Goal: Information Seeking & Learning: Check status

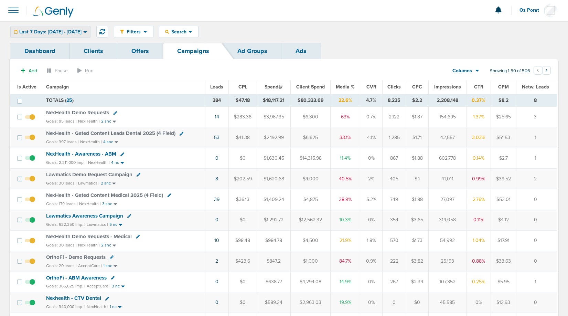
click at [67, 30] on span "Last 7 Days: [DATE] - [DATE]" at bounding box center [50, 32] width 62 height 5
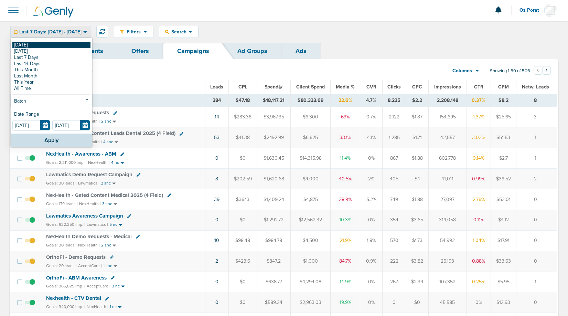
click at [45, 46] on link "[DATE]" at bounding box center [51, 45] width 78 height 6
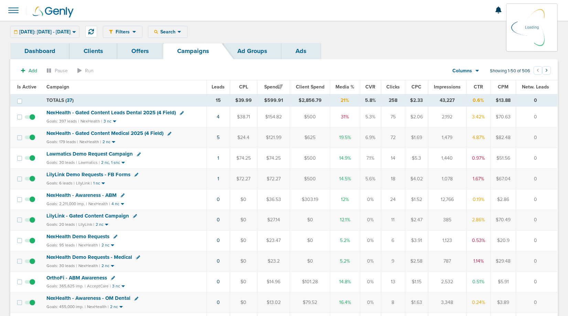
click at [218, 86] on span "Leads" at bounding box center [218, 87] width 13 height 6
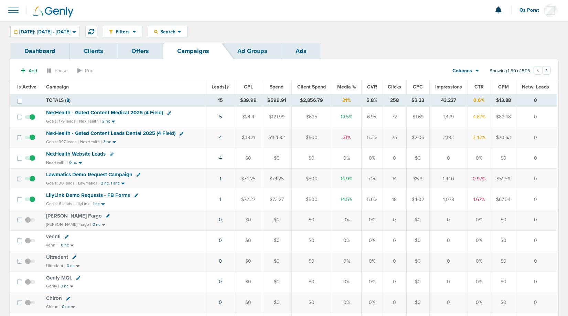
click at [137, 133] on span "NexHealth - Gated Content Leads Dental 2025 (4 Field)" at bounding box center [110, 133] width 129 height 6
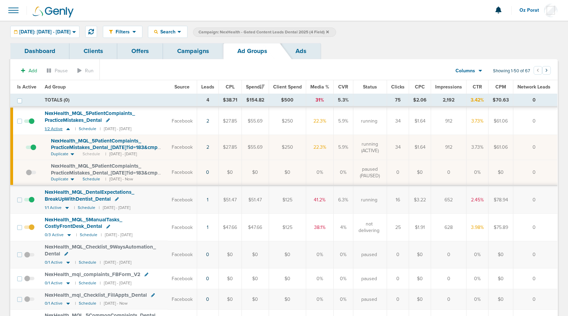
click at [47, 129] on span "1/2 Active" at bounding box center [54, 128] width 18 height 5
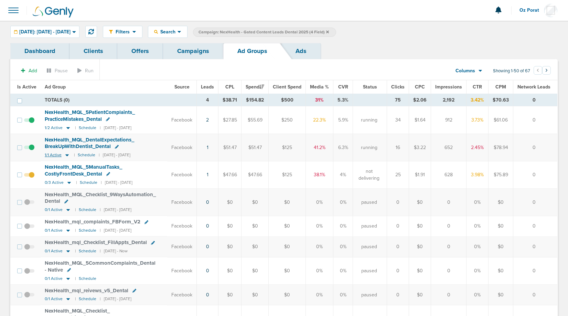
click at [47, 153] on span "1/1 Active" at bounding box center [53, 154] width 17 height 5
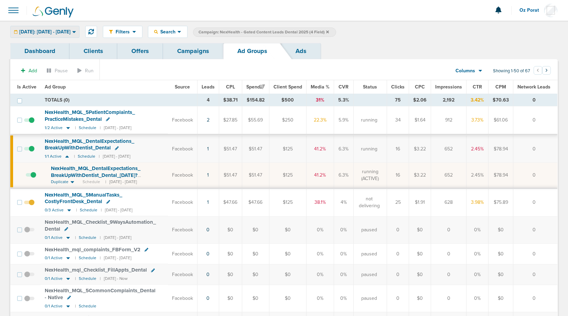
click at [77, 26] on div "Today: 09.21.2025 - 09.21.2025" at bounding box center [45, 31] width 68 height 11
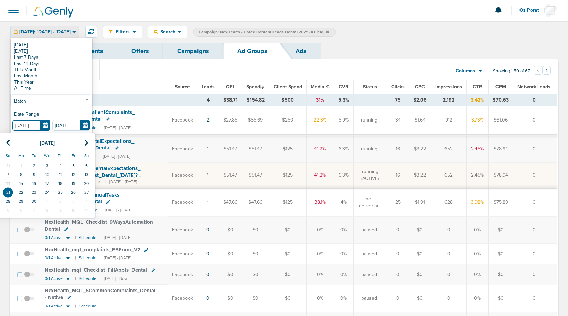
click at [48, 122] on input "[DATE]" at bounding box center [31, 125] width 38 height 11
click at [75, 181] on td "19" at bounding box center [73, 183] width 13 height 9
type input "09.19.2025"
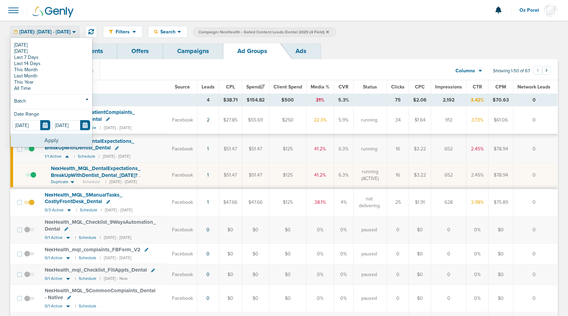
click at [60, 144] on button "Apply" at bounding box center [52, 139] width 82 height 13
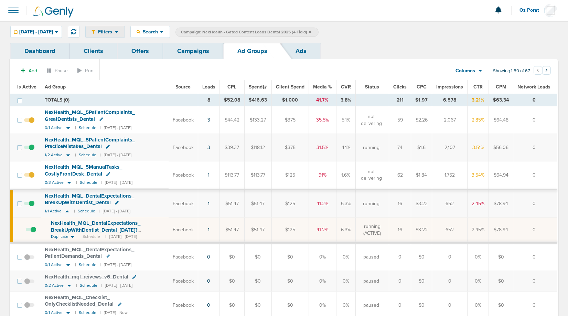
click at [115, 29] on span "Filters" at bounding box center [105, 32] width 20 height 6
click at [124, 39] on link "Active Only" at bounding box center [120, 43] width 69 height 9
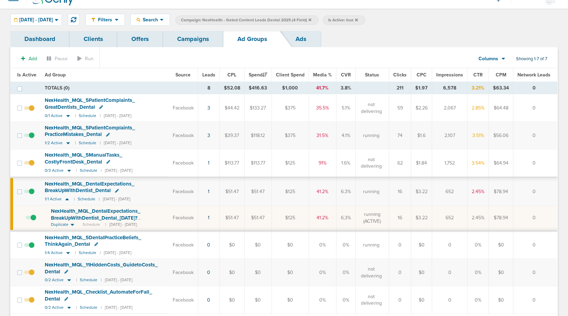
scroll to position [42, 0]
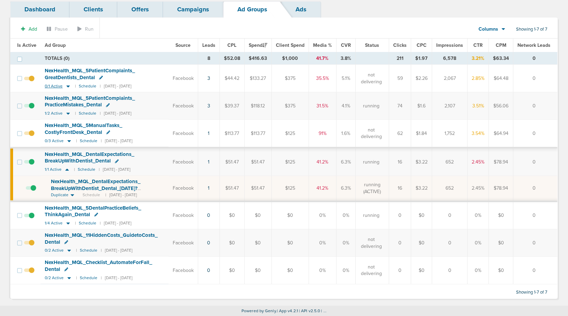
click at [51, 84] on span "0/1 Active" at bounding box center [54, 86] width 18 height 5
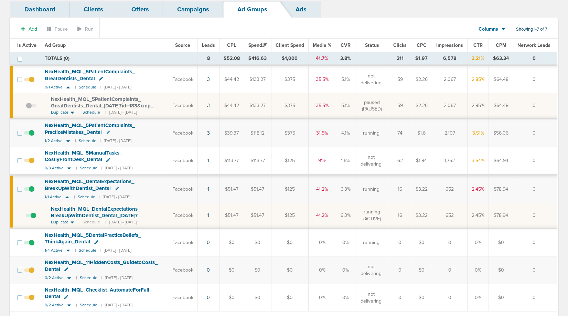
click at [51, 84] on small "0/1 Active" at bounding box center [58, 87] width 27 height 6
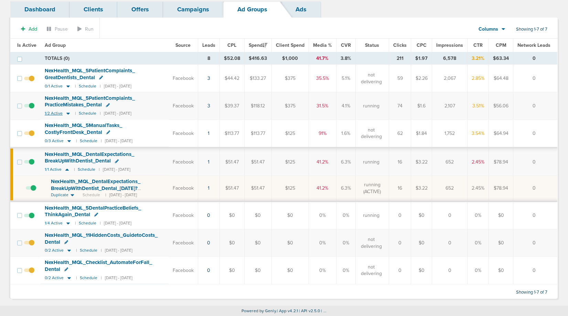
click at [48, 112] on span "1/2 Active" at bounding box center [54, 113] width 18 height 5
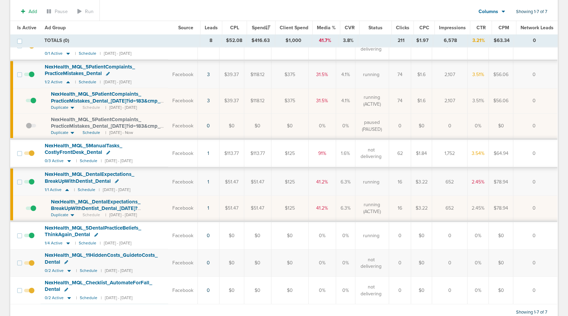
scroll to position [0, 0]
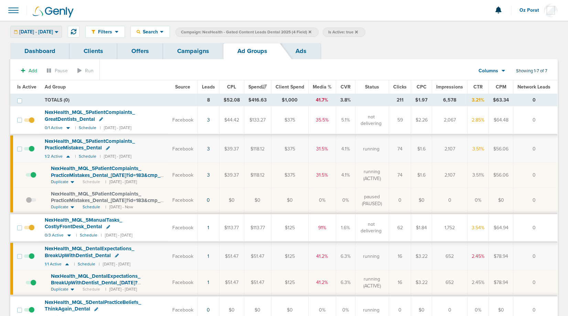
click at [39, 30] on span "09.19.2025 - 09.21.2025" at bounding box center [36, 32] width 34 height 5
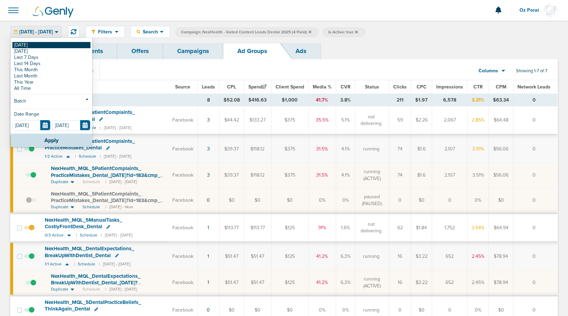
click at [27, 44] on link "[DATE]" at bounding box center [51, 45] width 78 height 6
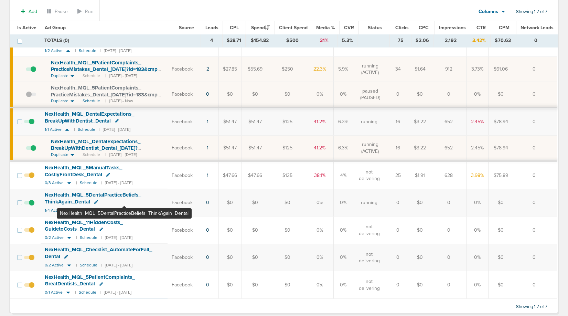
scroll to position [81, 0]
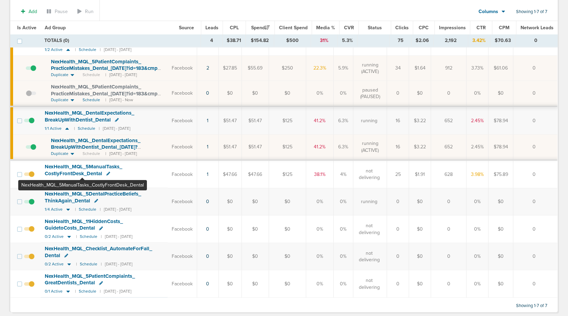
click at [82, 167] on span "NexHealth_ MQL_ 5ManualTasks_ CostlyFrontDesk_ Dental" at bounding box center [83, 169] width 77 height 13
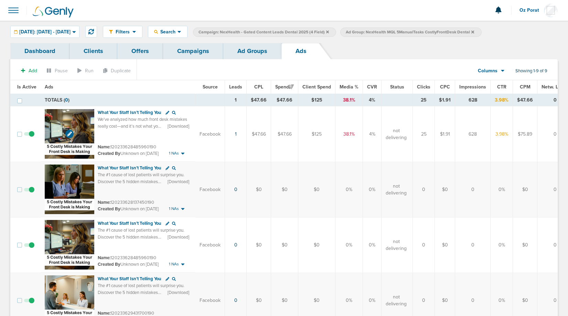
click at [60, 128] on img at bounding box center [70, 134] width 50 height 50
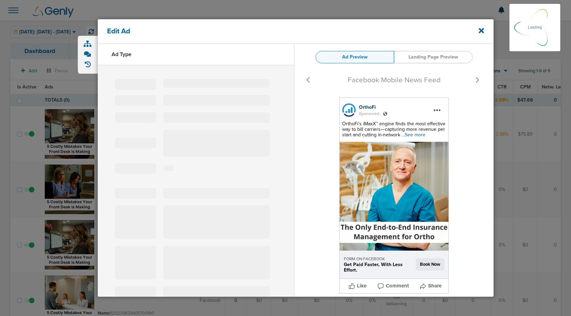
select select "learn_more"
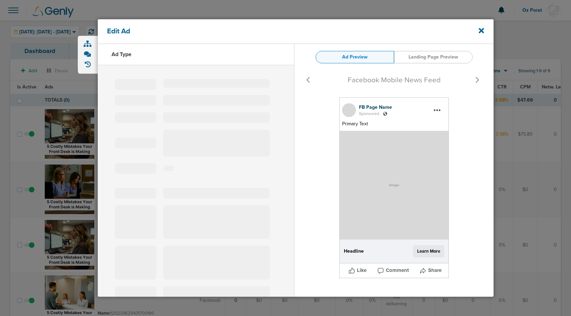
type input "120233628485960190"
type input "What Your Staff Isn’t Telling You"
type textarea "We’ve analyzed how much front desk mistakes really cost—and it’s not what you t…"
select select "download"
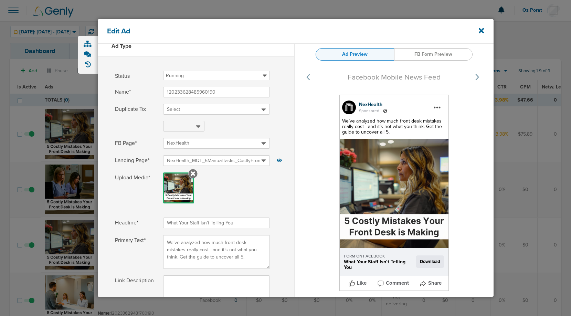
scroll to position [9, 0]
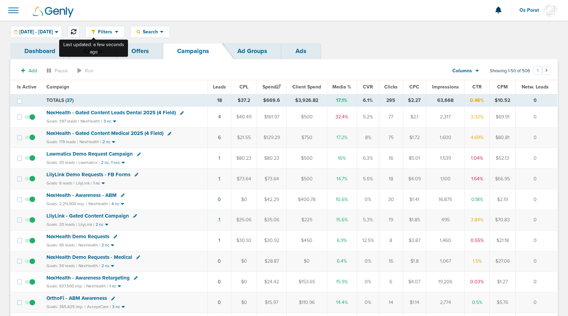
click at [76, 30] on icon at bounding box center [74, 32] width 6 height 6
click at [221, 86] on span "Leads" at bounding box center [219, 87] width 13 height 6
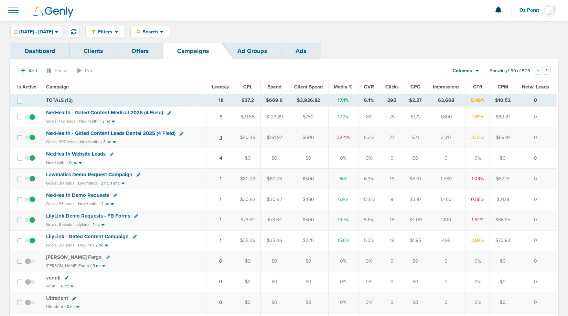
click at [222, 138] on link "4" at bounding box center [220, 137] width 3 height 6
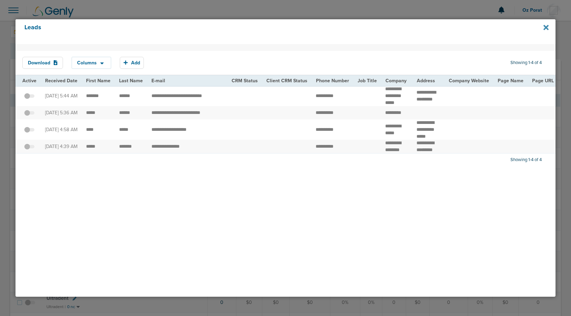
click at [548, 27] on icon at bounding box center [545, 28] width 5 height 8
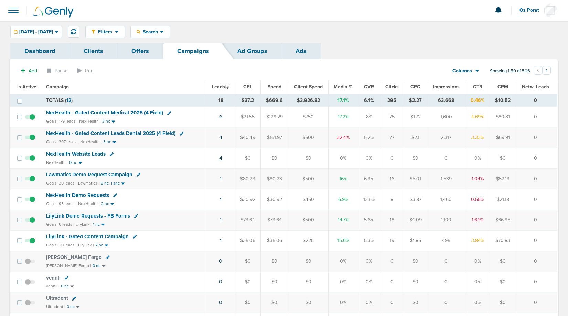
click at [222, 157] on link "4" at bounding box center [220, 158] width 3 height 6
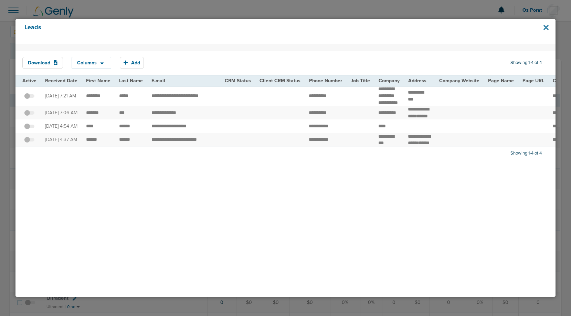
click at [546, 26] on icon at bounding box center [545, 27] width 5 height 5
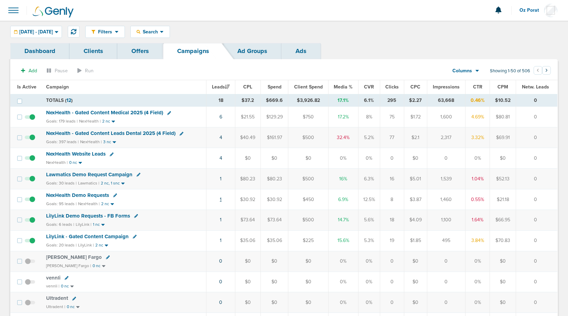
click at [220, 199] on link "1" at bounding box center [221, 199] width 2 height 6
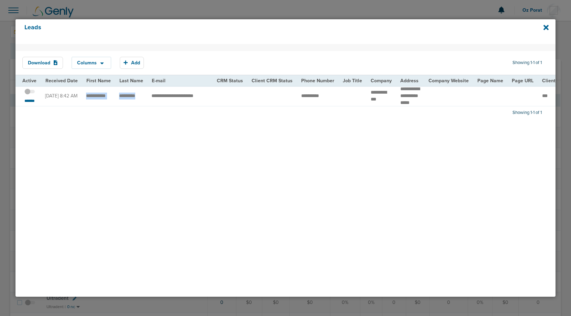
drag, startPoint x: 139, startPoint y: 100, endPoint x: 86, endPoint y: 97, distance: 53.7
drag, startPoint x: 361, startPoint y: 97, endPoint x: 414, endPoint y: 99, distance: 53.0
copy tr "**********"
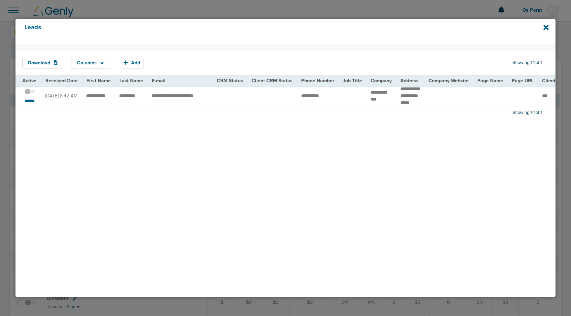
click at [32, 95] on span at bounding box center [29, 95] width 10 height 0
click at [30, 93] on input "checkbox" at bounding box center [30, 93] width 0 height 0
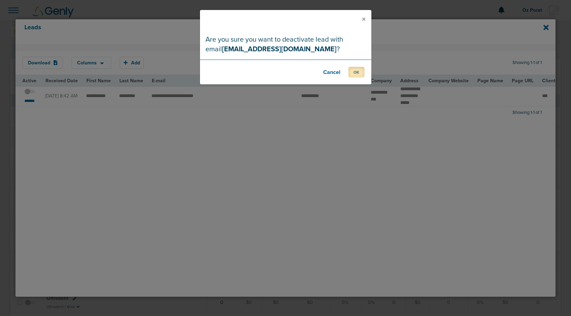
click at [351, 69] on button "OK" at bounding box center [356, 72] width 16 height 11
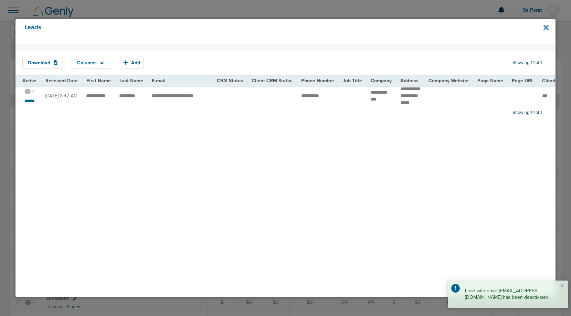
click at [543, 27] on icon at bounding box center [545, 28] width 5 height 8
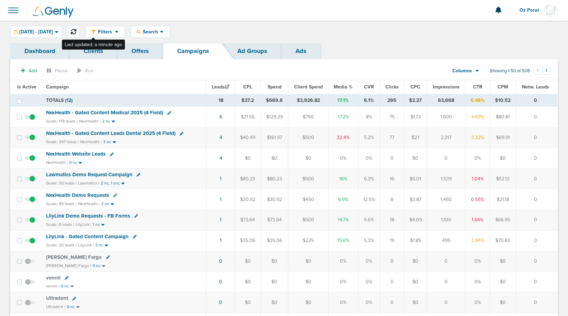
click at [79, 35] on button at bounding box center [74, 32] width 12 height 12
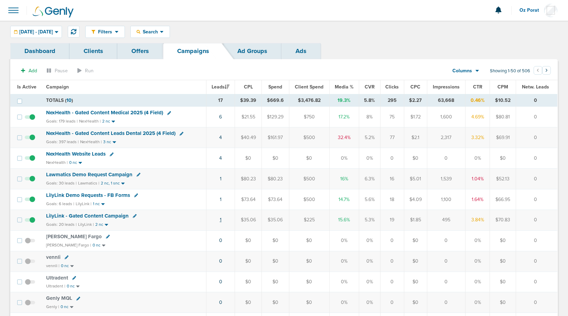
click at [222, 219] on link "1" at bounding box center [221, 220] width 2 height 6
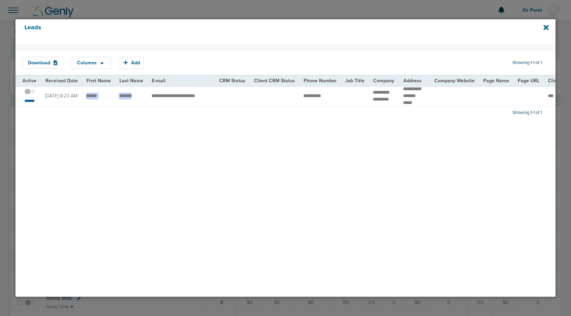
drag, startPoint x: 138, startPoint y: 98, endPoint x: 83, endPoint y: 97, distance: 54.7
drag, startPoint x: 370, startPoint y: 93, endPoint x: 385, endPoint y: 100, distance: 16.6
click at [385, 100] on td "**********" at bounding box center [383, 96] width 30 height 20
drag, startPoint x: 367, startPoint y: 94, endPoint x: 394, endPoint y: 101, distance: 27.5
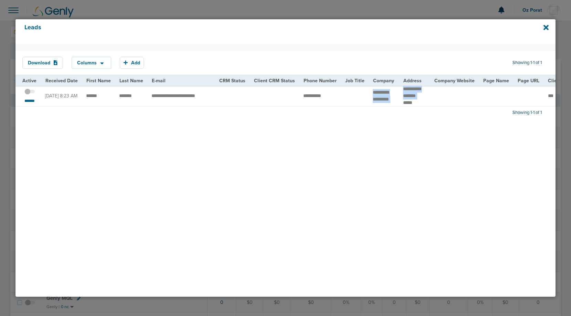
click at [391, 101] on td "**********" at bounding box center [383, 96] width 30 height 20
drag, startPoint x: 391, startPoint y: 101, endPoint x: 367, endPoint y: 94, distance: 24.7
click at [368, 94] on td "**********" at bounding box center [383, 96] width 30 height 20
drag, startPoint x: 211, startPoint y: 96, endPoint x: 149, endPoint y: 98, distance: 61.9
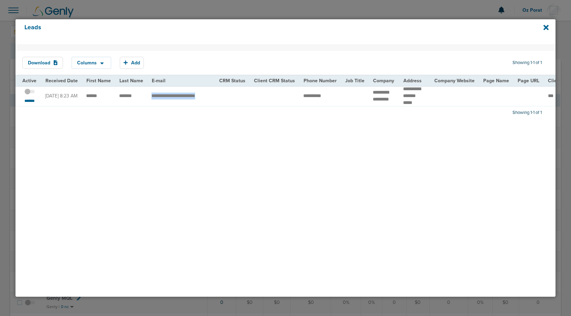
click at [149, 98] on td "**********" at bounding box center [180, 96] width 67 height 20
drag, startPoint x: 299, startPoint y: 96, endPoint x: 326, endPoint y: 96, distance: 27.2
click at [326, 96] on td "**********" at bounding box center [320, 96] width 42 height 20
drag, startPoint x: 366, startPoint y: 94, endPoint x: 390, endPoint y: 100, distance: 24.9
click at [390, 100] on td "**********" at bounding box center [383, 96] width 30 height 20
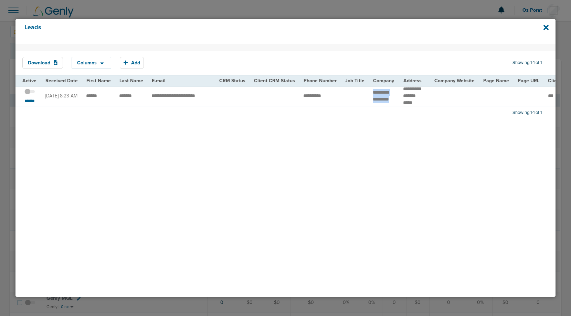
copy td "****"
click at [544, 27] on icon at bounding box center [545, 28] width 5 height 8
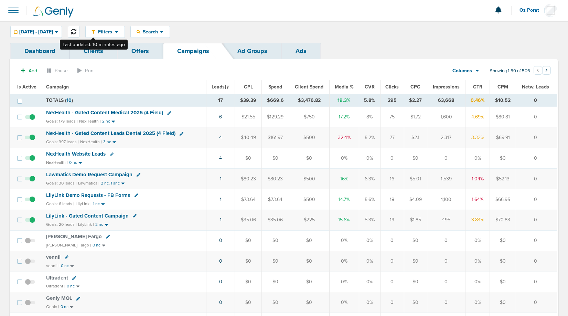
click at [76, 31] on icon at bounding box center [74, 32] width 6 height 6
click at [222, 116] on link "9" at bounding box center [220, 117] width 3 height 6
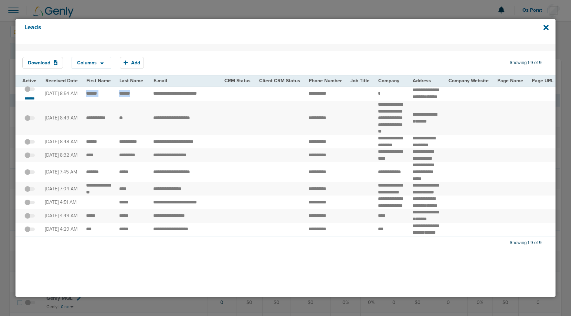
drag, startPoint x: 139, startPoint y: 99, endPoint x: 86, endPoint y: 97, distance: 53.0
click at [546, 27] on icon at bounding box center [545, 27] width 5 height 5
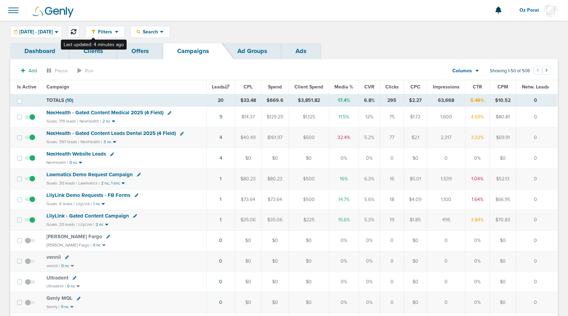
click at [76, 31] on icon at bounding box center [74, 32] width 6 height 6
click at [10, 7] on span at bounding box center [13, 10] width 15 height 15
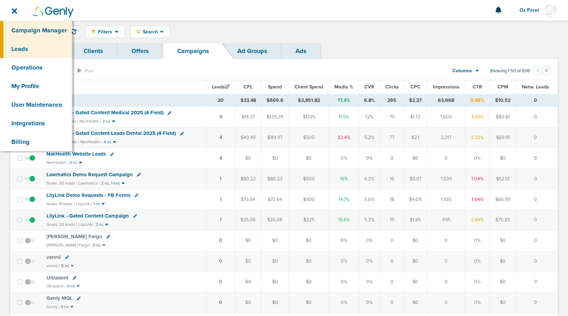
click at [41, 51] on link "Leads" at bounding box center [36, 49] width 72 height 19
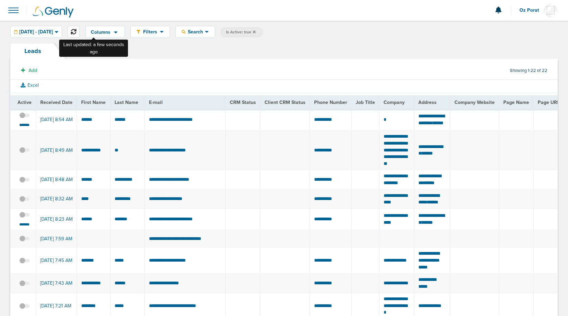
click at [76, 31] on icon at bounding box center [74, 32] width 6 height 6
